Goal: Find specific page/section: Find specific page/section

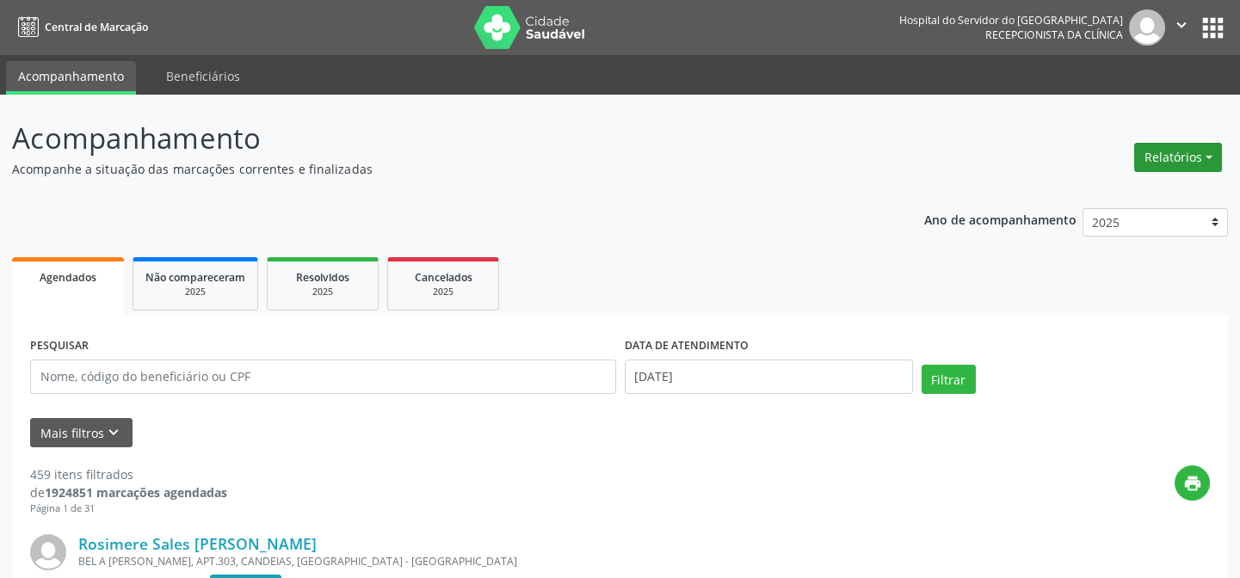
click at [1202, 161] on button "Relatórios" at bounding box center [1178, 157] width 88 height 29
click at [1132, 190] on link "Agendamentos" at bounding box center [1129, 194] width 185 height 24
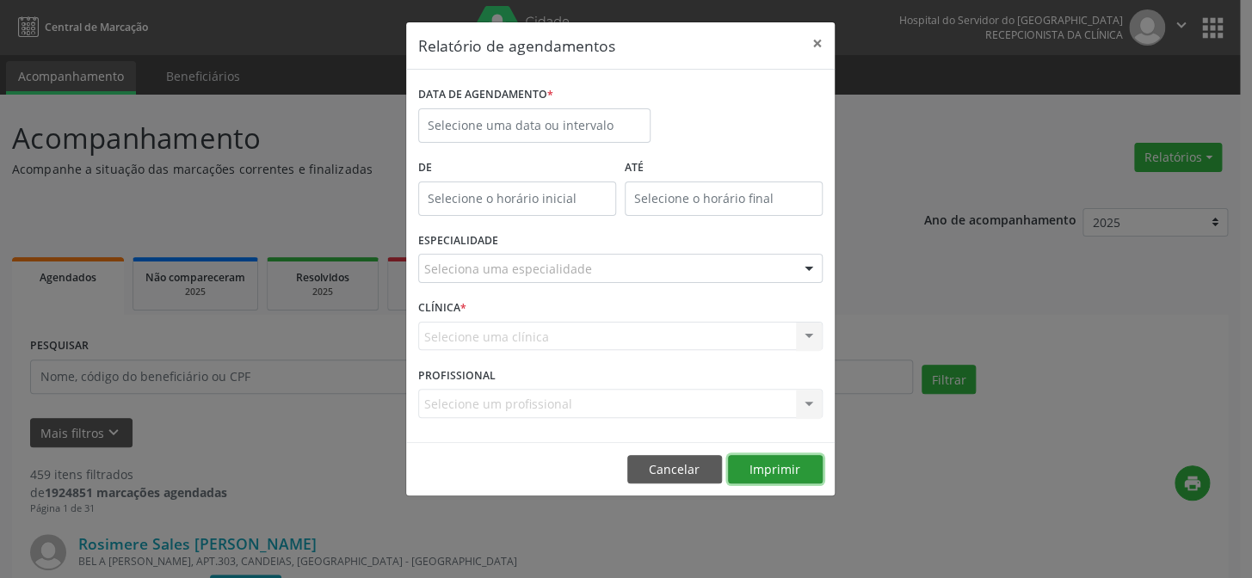
click at [764, 463] on button "Imprimir" at bounding box center [775, 469] width 95 height 29
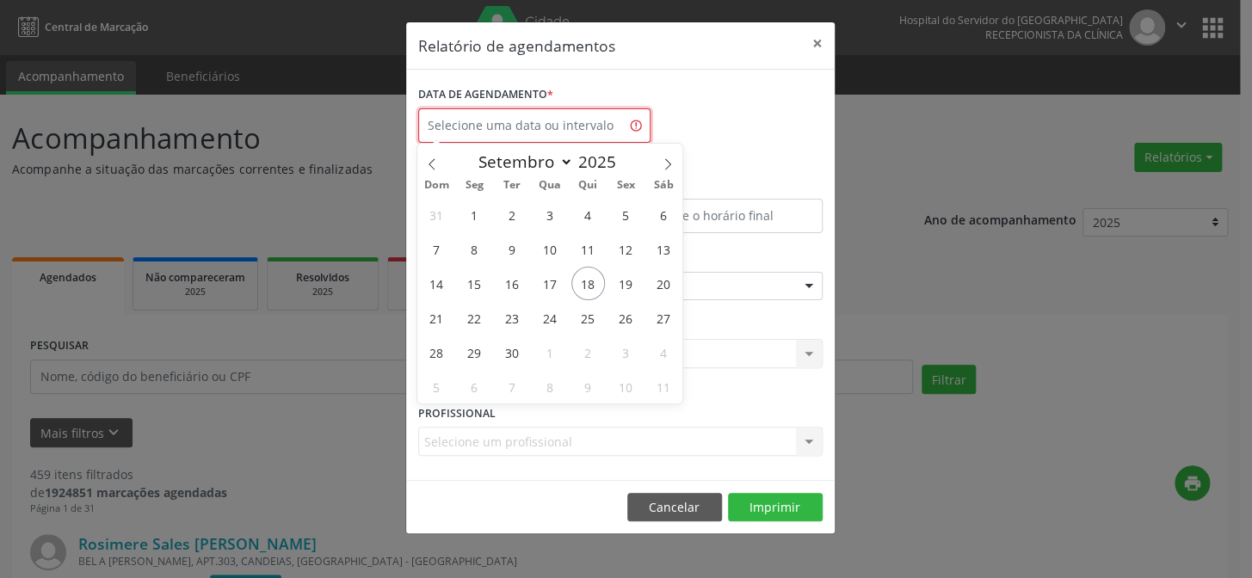
click at [491, 115] on input "text" at bounding box center [534, 125] width 232 height 34
click at [586, 276] on span "18" at bounding box center [589, 284] width 34 height 34
type input "[DATE]"
click at [586, 275] on span "18" at bounding box center [589, 284] width 34 height 34
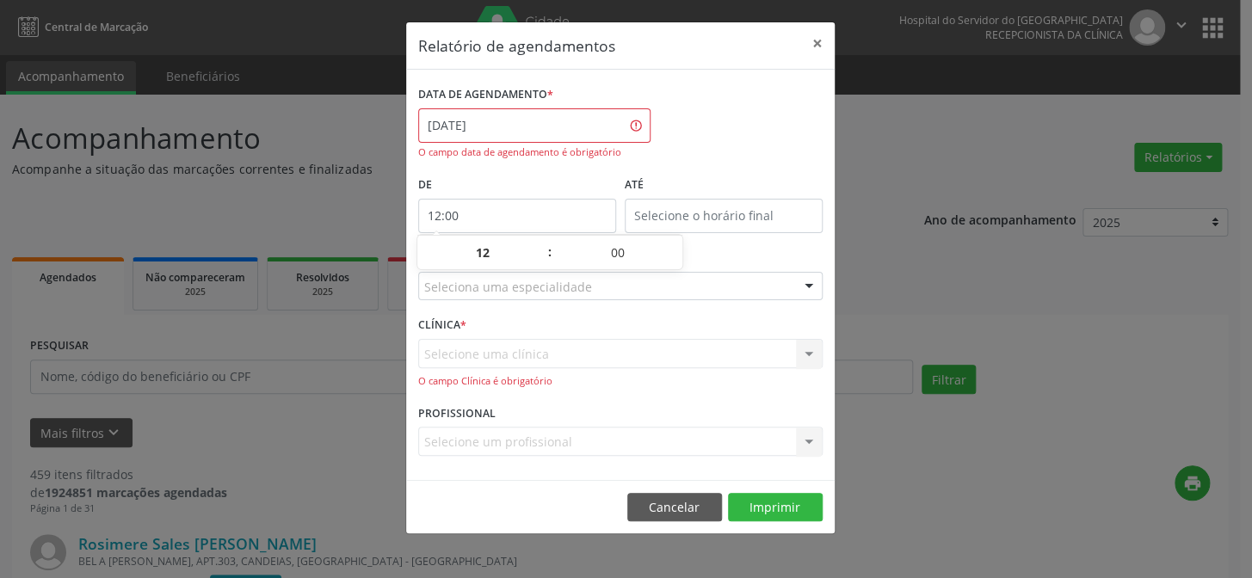
click at [521, 219] on input "12:00" at bounding box center [517, 216] width 198 height 34
click at [538, 256] on span at bounding box center [541, 261] width 12 height 17
type input "11:00"
type input "11"
click at [538, 256] on span at bounding box center [541, 261] width 12 height 17
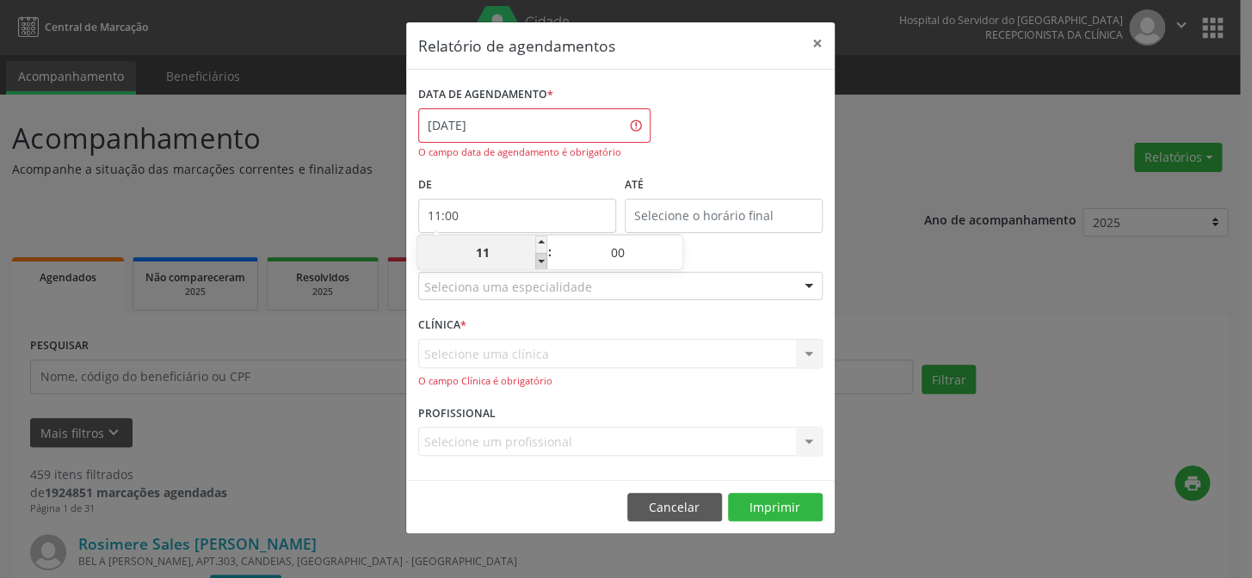
type input "10:00"
type input "10"
click at [538, 256] on span at bounding box center [541, 261] width 12 height 17
type input "09:00"
type input "09"
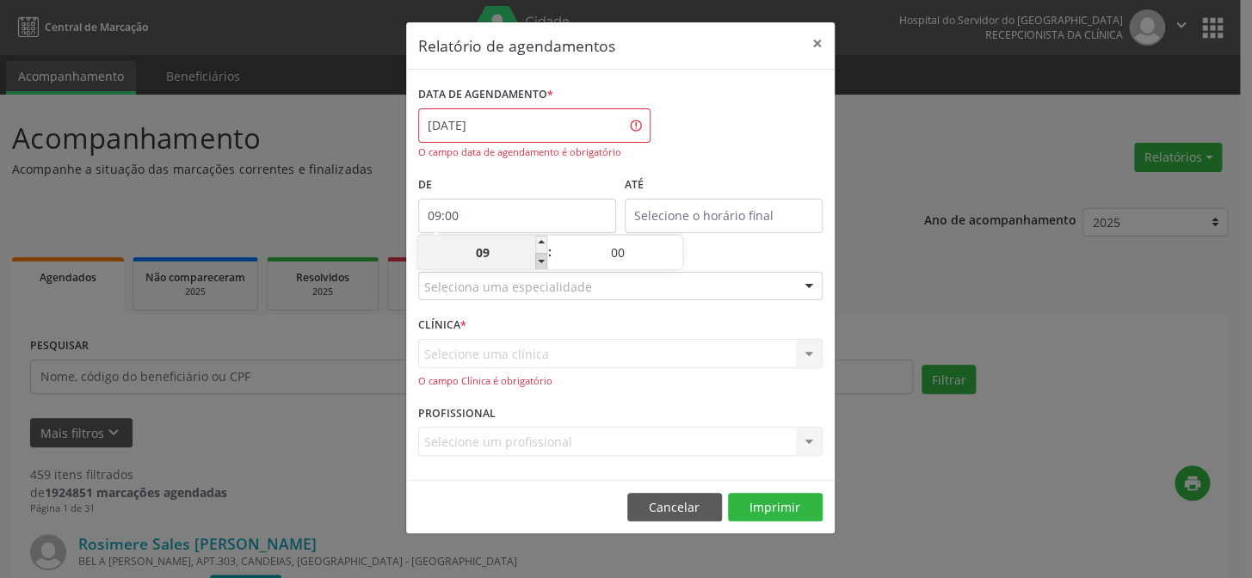
click at [538, 256] on span at bounding box center [541, 261] width 12 height 17
type input "08:00"
type input "08"
click at [538, 256] on span at bounding box center [541, 261] width 12 height 17
type input "07:00"
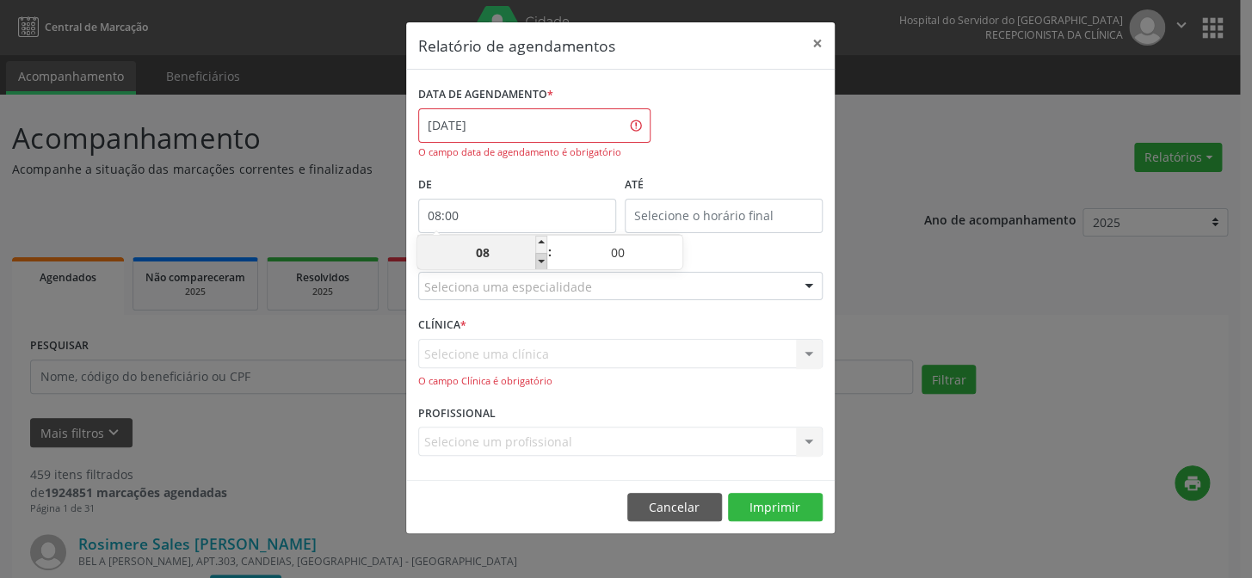
type input "07"
click at [691, 201] on input "12:00" at bounding box center [724, 216] width 198 height 34
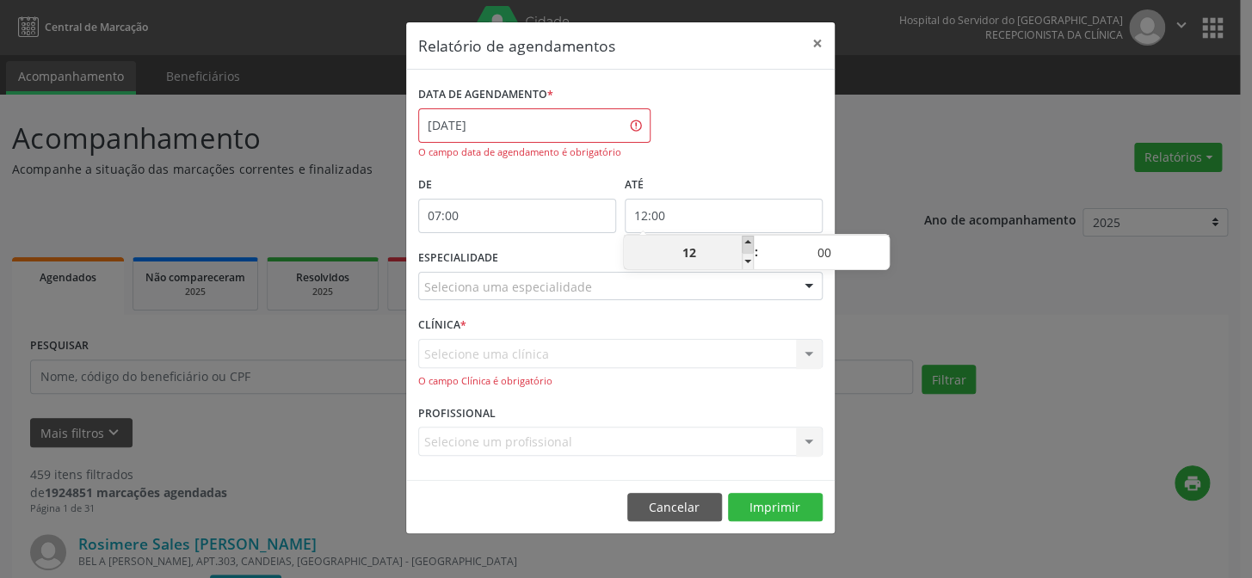
click at [747, 242] on span at bounding box center [748, 244] width 12 height 17
type input "13:00"
type input "13"
click at [747, 242] on span at bounding box center [748, 244] width 12 height 17
type input "14:00"
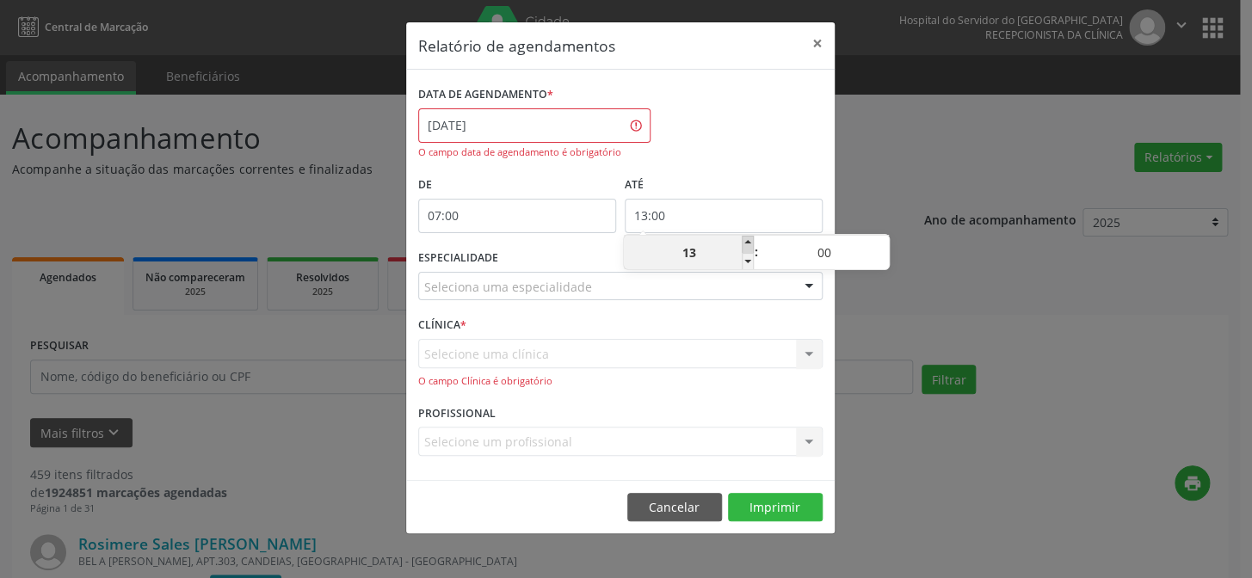
type input "14"
click at [747, 242] on span at bounding box center [748, 244] width 12 height 17
type input "15:00"
type input "15"
click at [747, 242] on span at bounding box center [748, 244] width 12 height 17
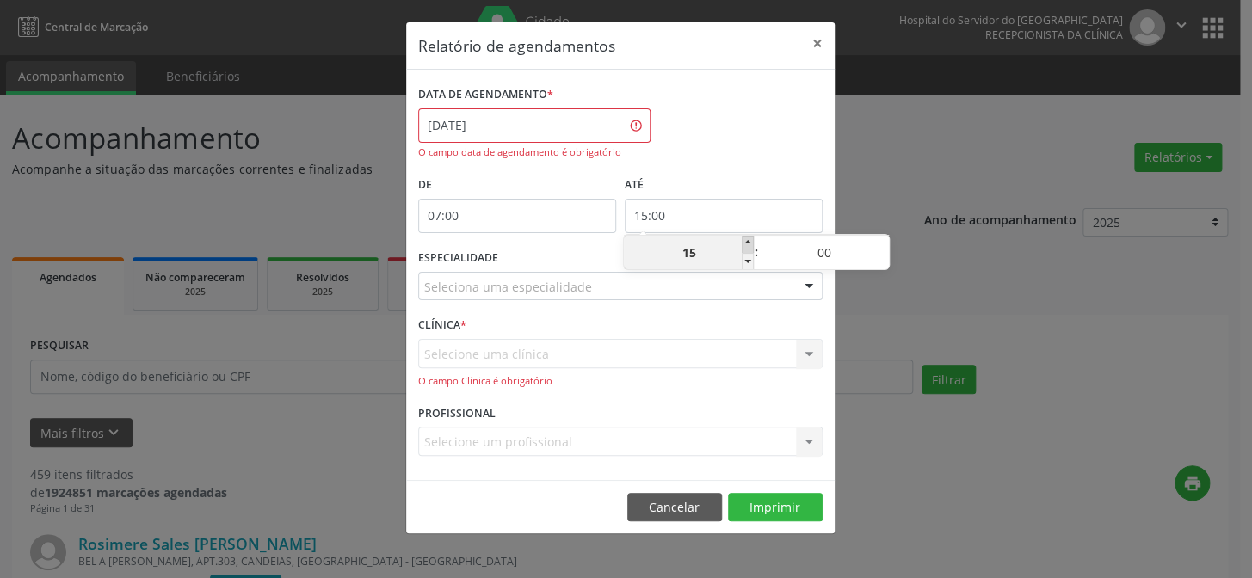
type input "16:00"
type input "16"
click at [747, 242] on span at bounding box center [748, 244] width 12 height 17
type input "17:00"
type input "17"
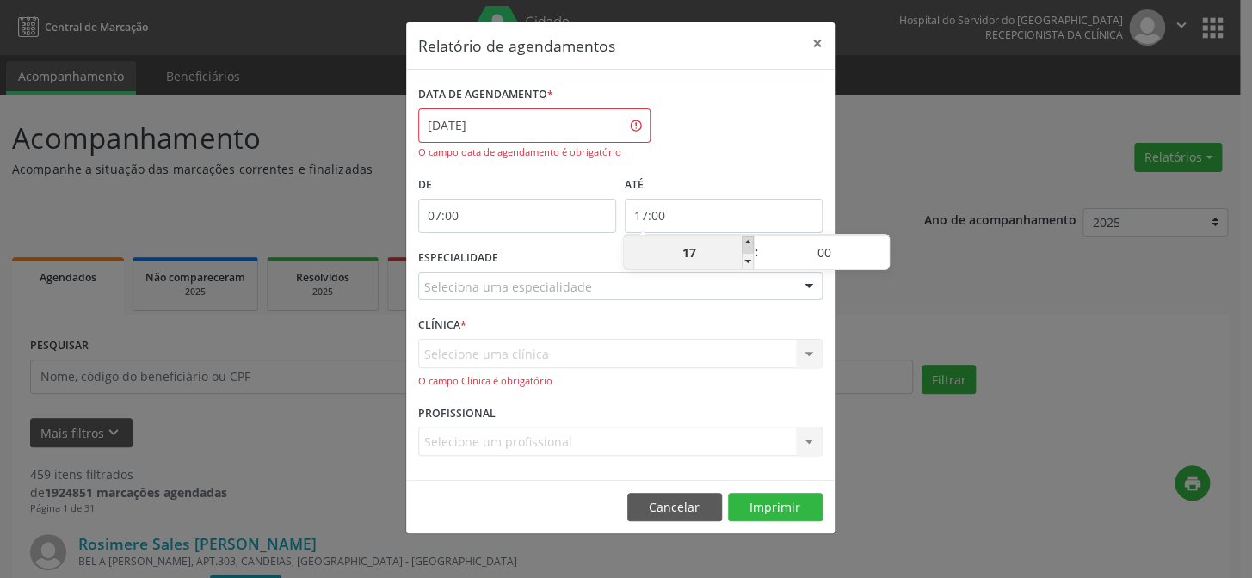
click at [748, 241] on span at bounding box center [748, 244] width 12 height 17
type input "18:00"
type input "18"
click at [748, 241] on span at bounding box center [748, 244] width 12 height 17
type input "19:00"
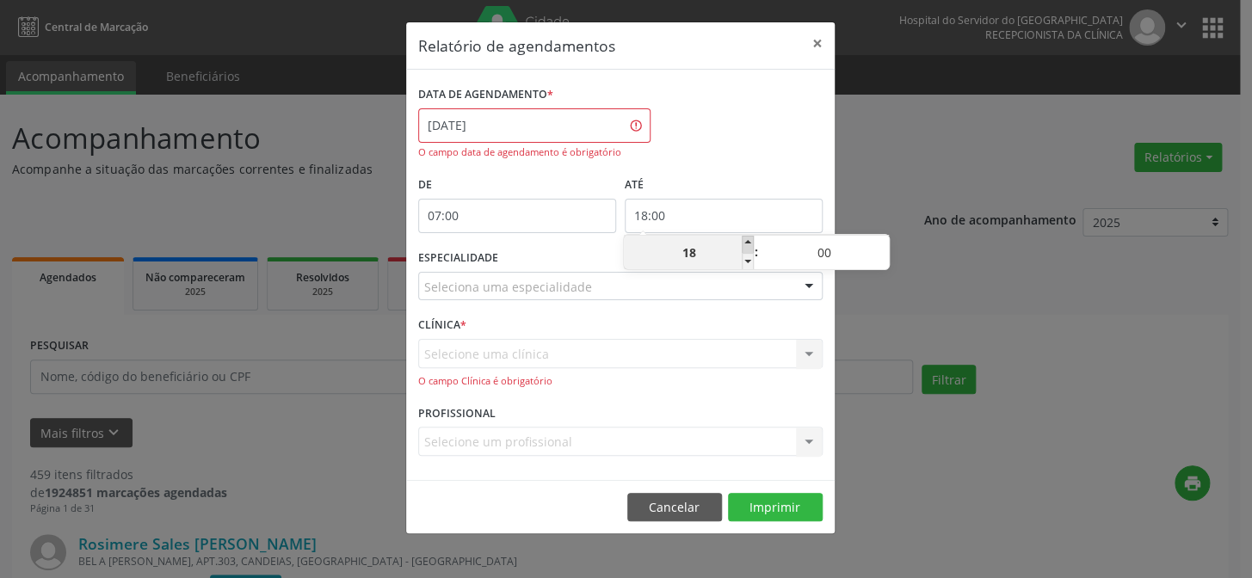
type input "19"
click at [748, 241] on span at bounding box center [748, 244] width 12 height 17
type input "20:00"
type input "20"
click at [748, 241] on span at bounding box center [748, 244] width 12 height 17
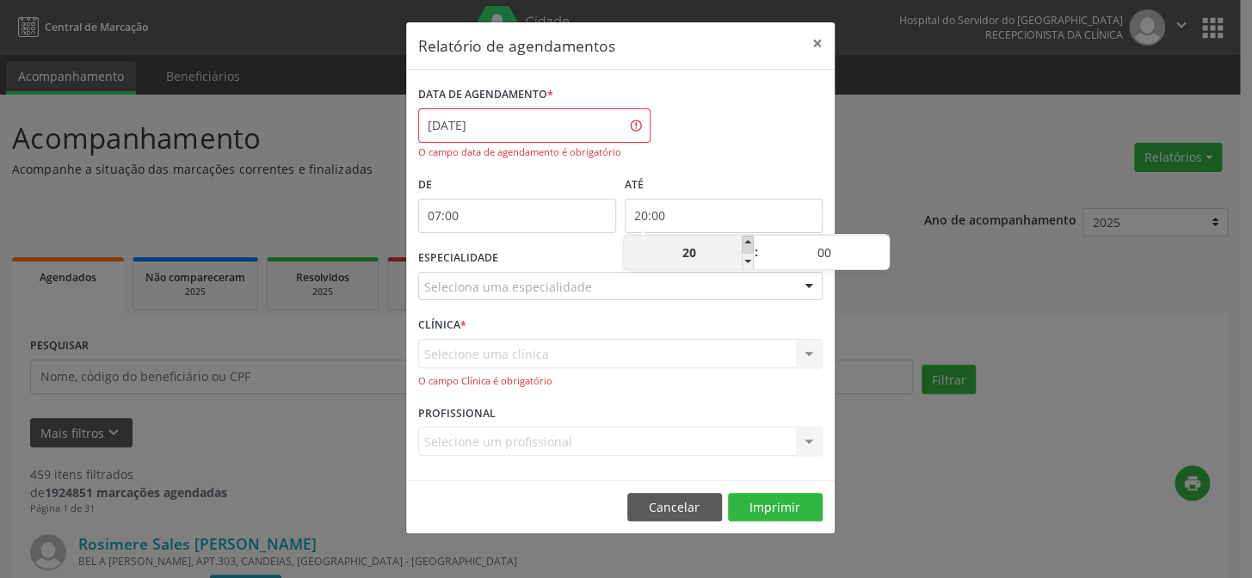
type input "21:00"
type input "21"
click at [748, 241] on span at bounding box center [748, 244] width 12 height 17
type input "22:00"
type input "22"
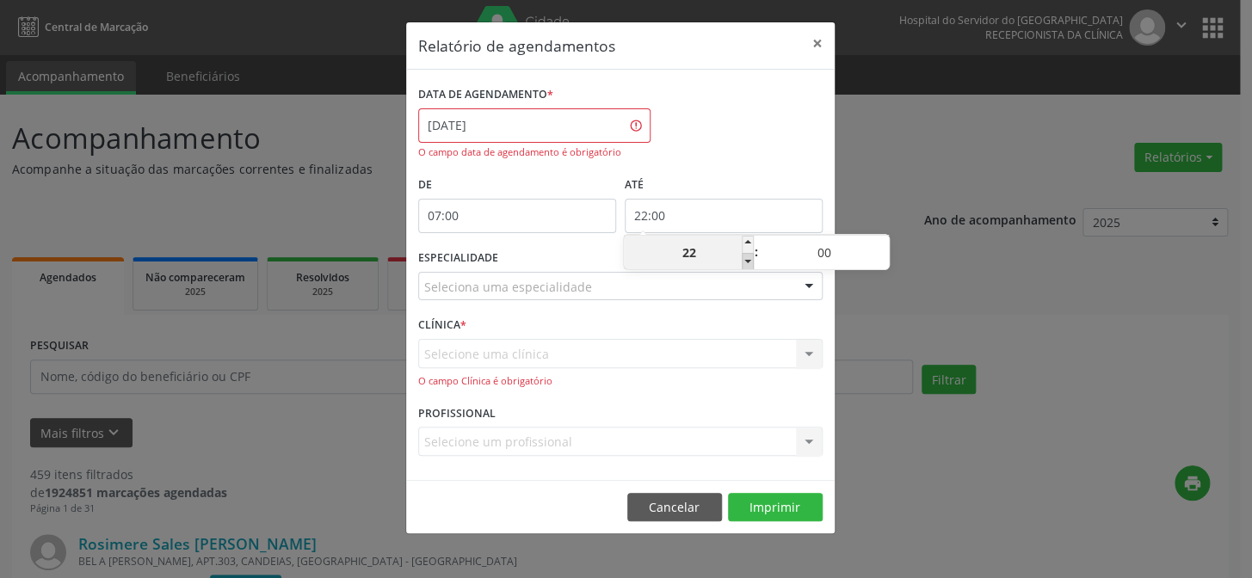
click at [748, 264] on span at bounding box center [748, 261] width 12 height 17
type input "21:00"
type input "21"
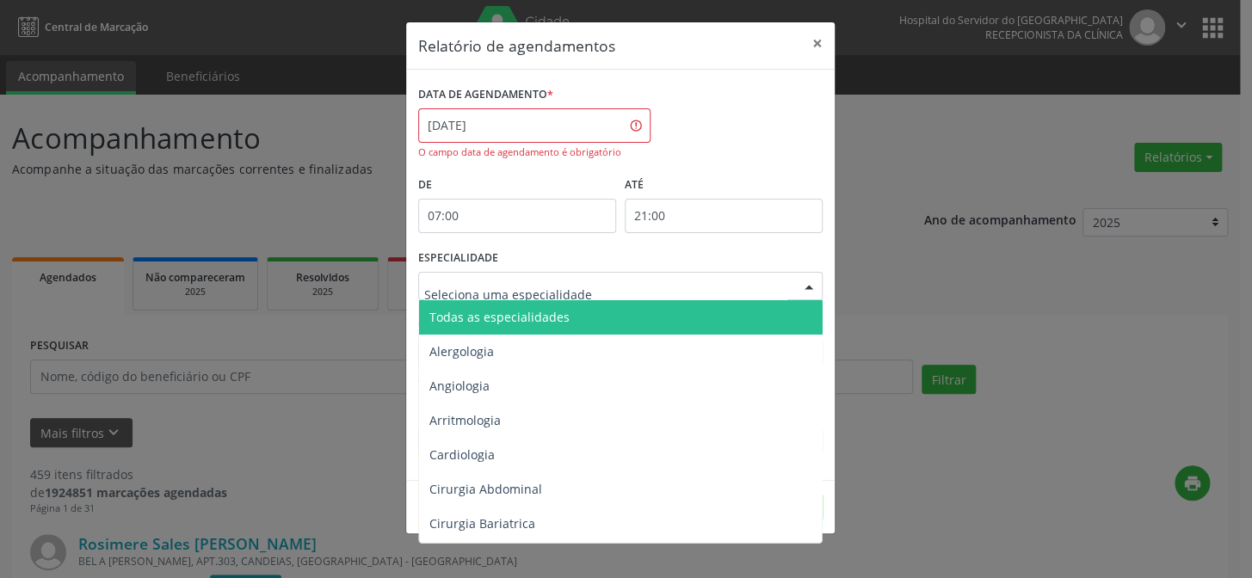
click at [808, 288] on div at bounding box center [809, 287] width 26 height 29
click at [769, 313] on span "Todas as especialidades" at bounding box center [621, 317] width 405 height 34
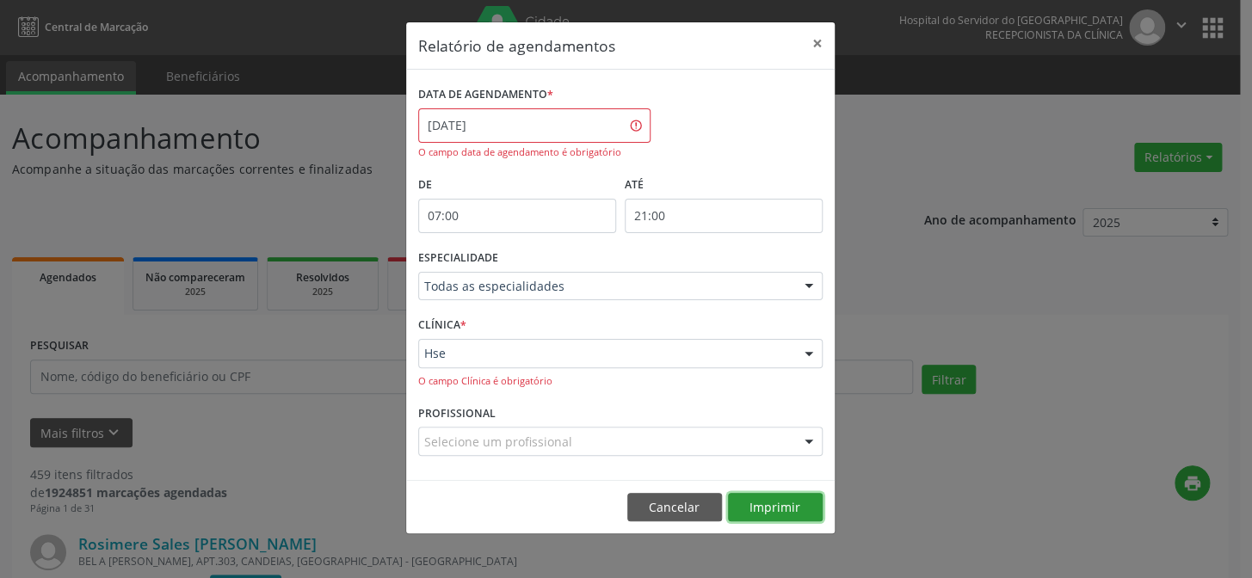
click at [792, 505] on button "Imprimir" at bounding box center [775, 507] width 95 height 29
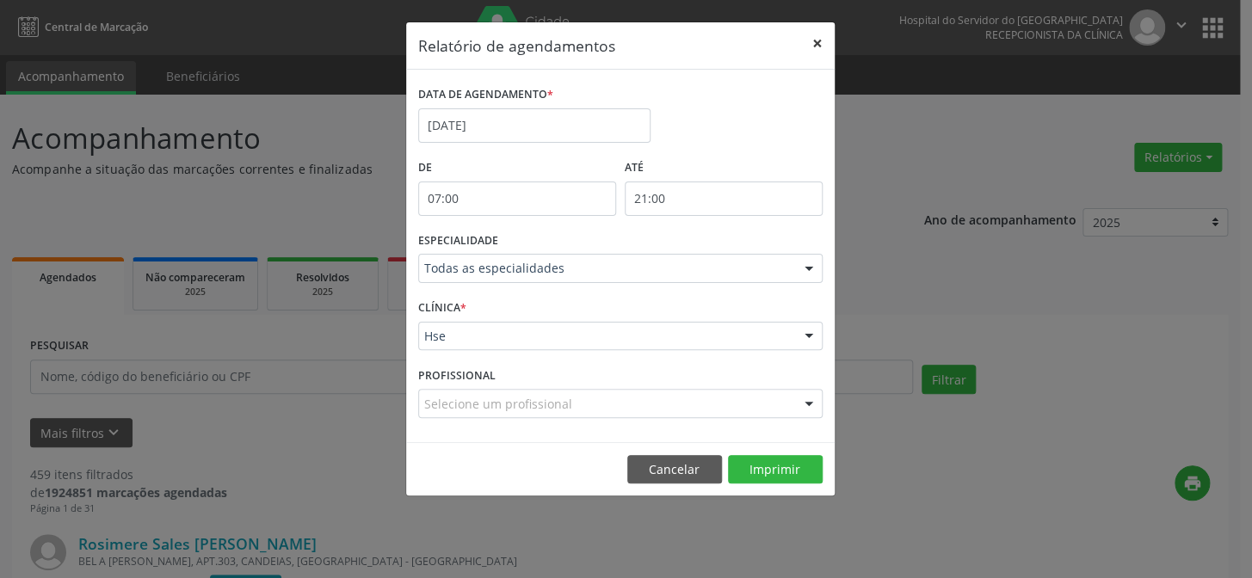
click at [818, 46] on button "×" at bounding box center [817, 43] width 34 height 42
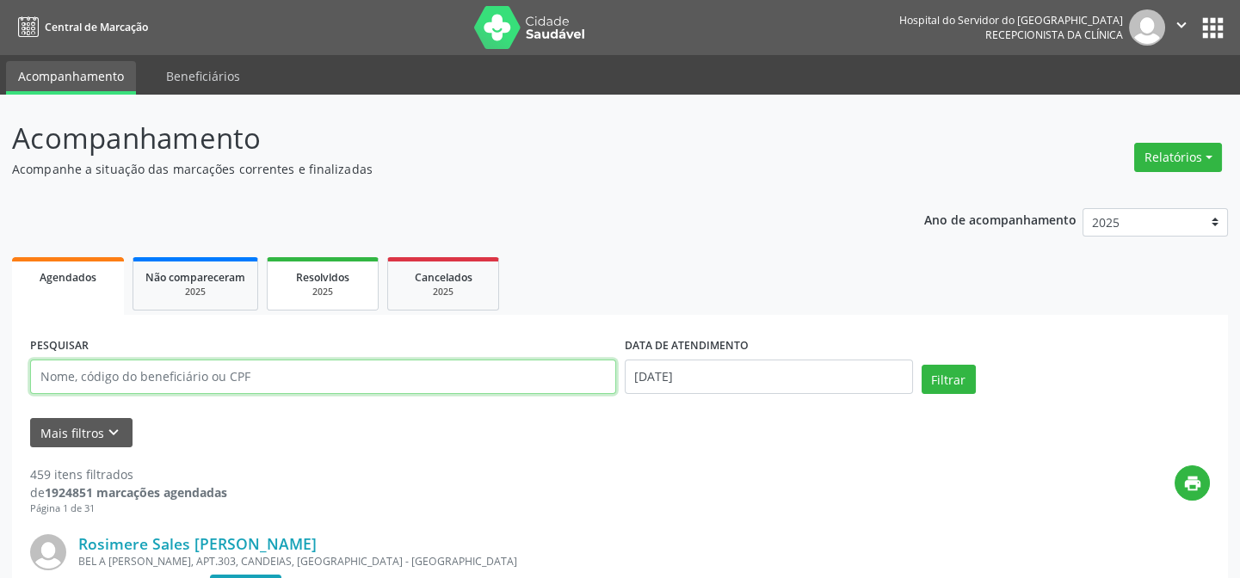
drag, startPoint x: 79, startPoint y: 369, endPoint x: 328, endPoint y: 303, distance: 257.4
click at [79, 369] on input "text" at bounding box center [323, 377] width 586 height 34
type input "93259646434"
click at [922, 365] on button "Filtrar" at bounding box center [949, 379] width 54 height 29
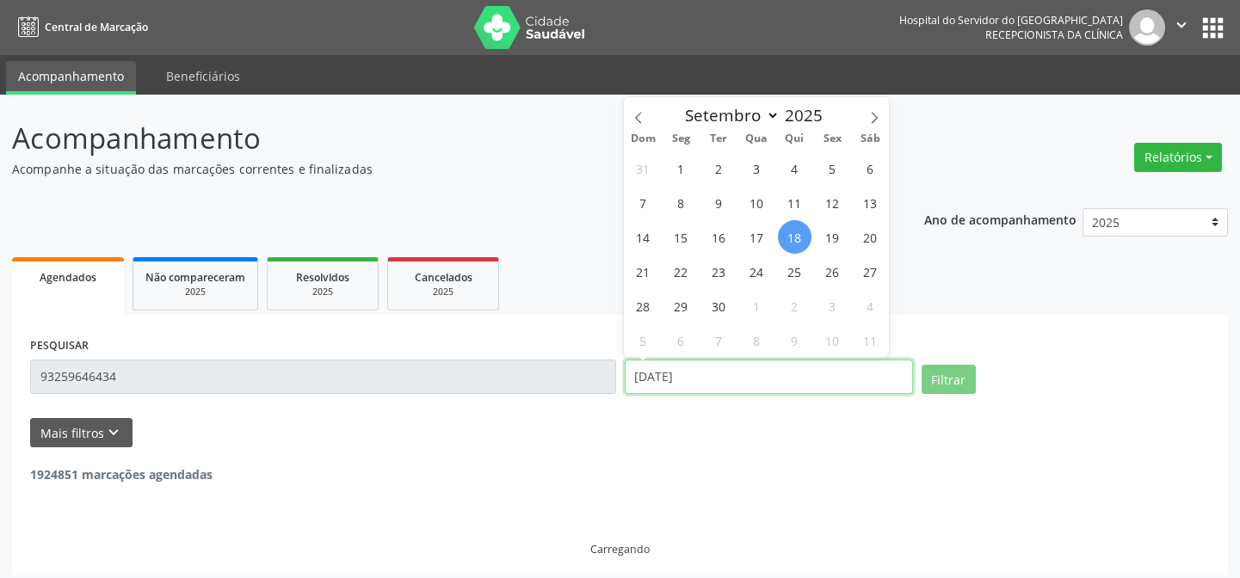
click at [646, 365] on input "[DATE]" at bounding box center [769, 377] width 288 height 34
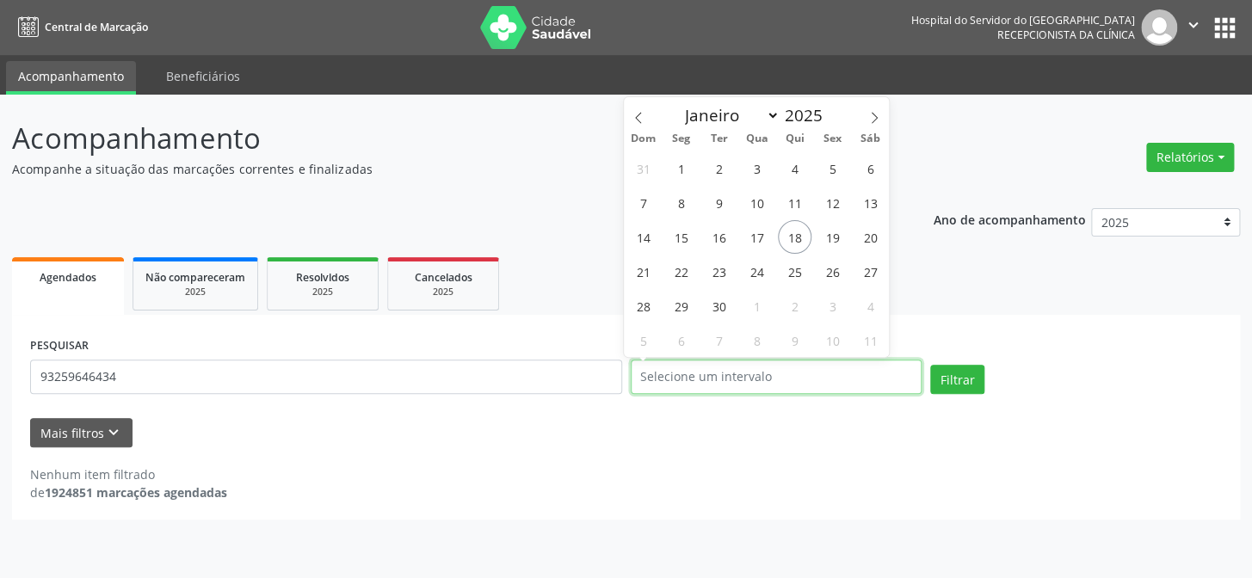
click at [930, 365] on button "Filtrar" at bounding box center [957, 379] width 54 height 29
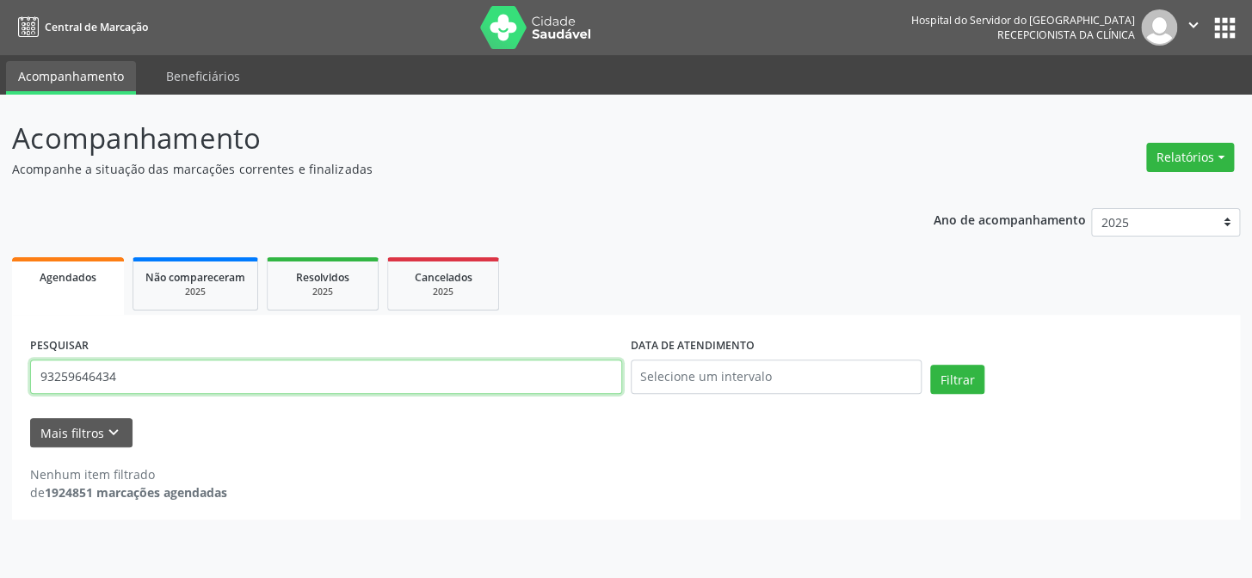
click at [145, 374] on input "93259646434" at bounding box center [326, 377] width 592 height 34
type input "9"
click at [930, 365] on button "Filtrar" at bounding box center [957, 379] width 54 height 29
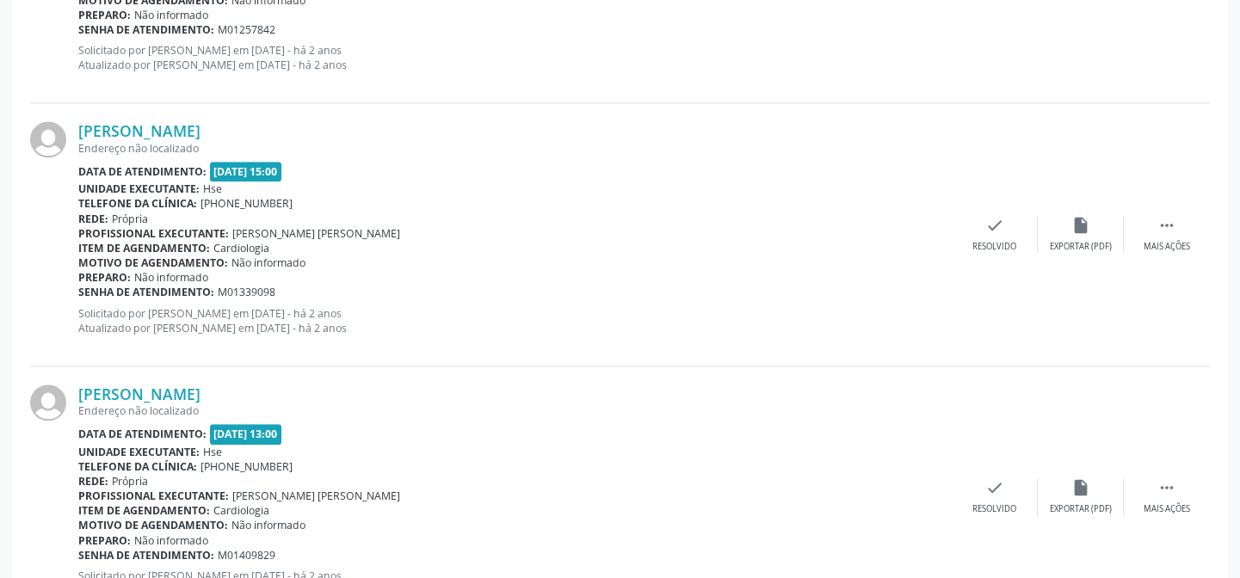
scroll to position [3955, 0]
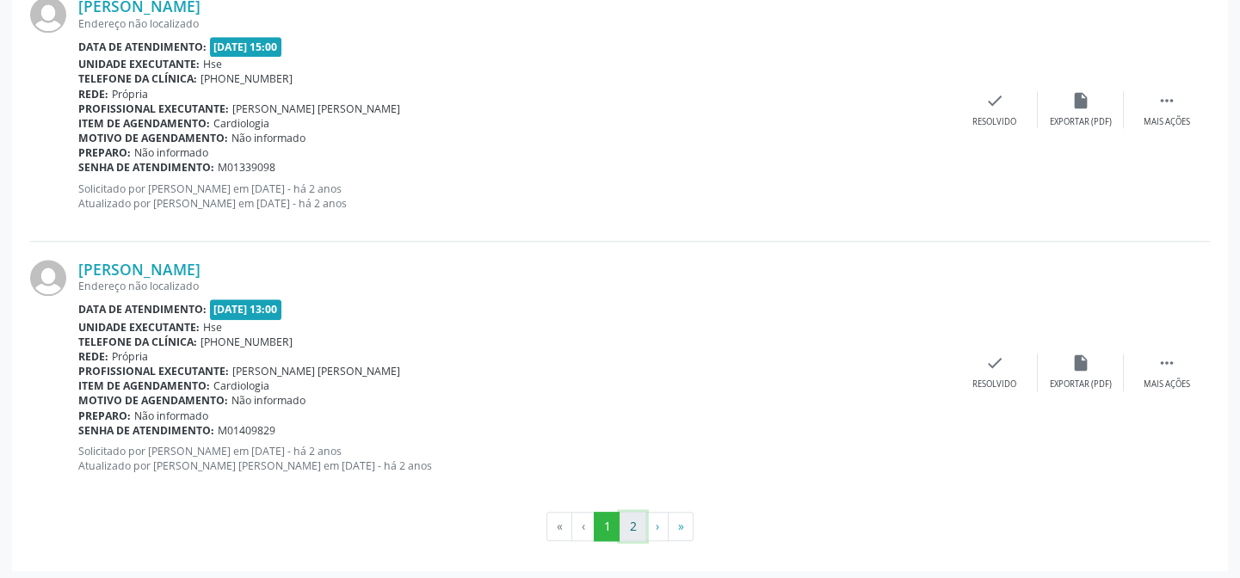
click at [631, 521] on button "2" at bounding box center [633, 526] width 27 height 29
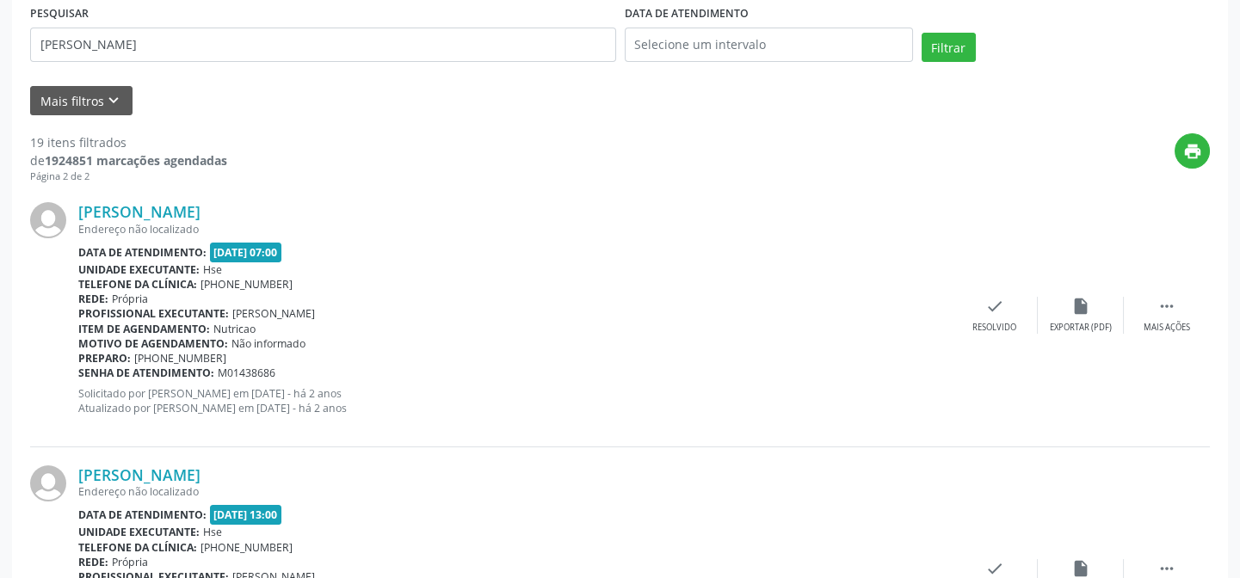
scroll to position [176, 0]
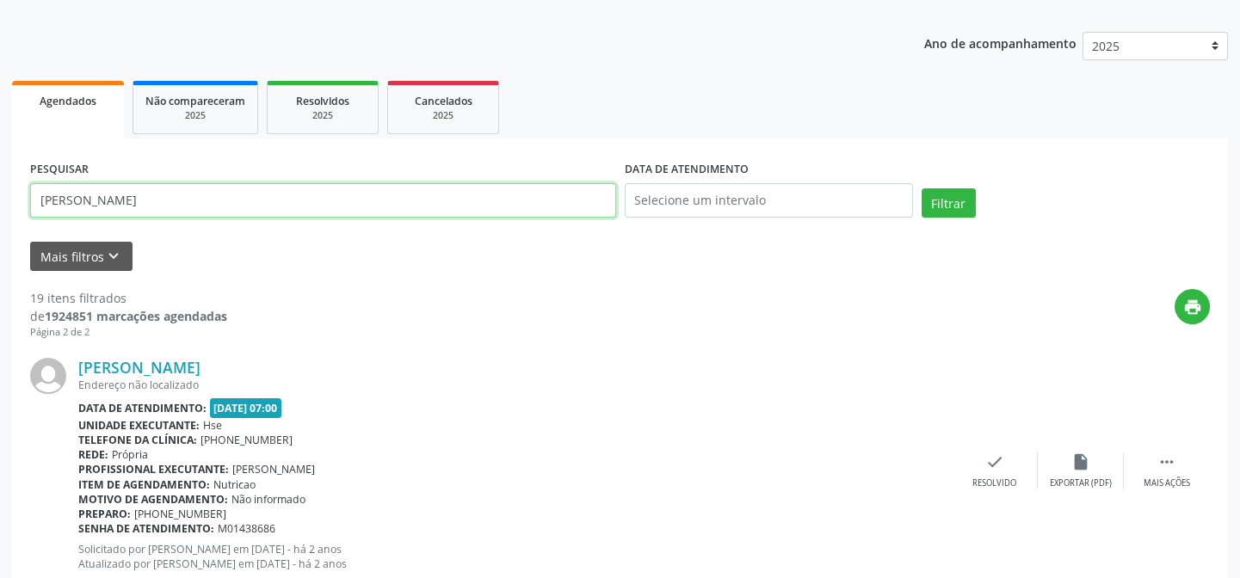
click at [202, 205] on input "[PERSON_NAME]" at bounding box center [323, 200] width 586 height 34
type input "m"
type input "[PERSON_NAME]"
click at [922, 189] on button "Filtrar" at bounding box center [949, 203] width 54 height 29
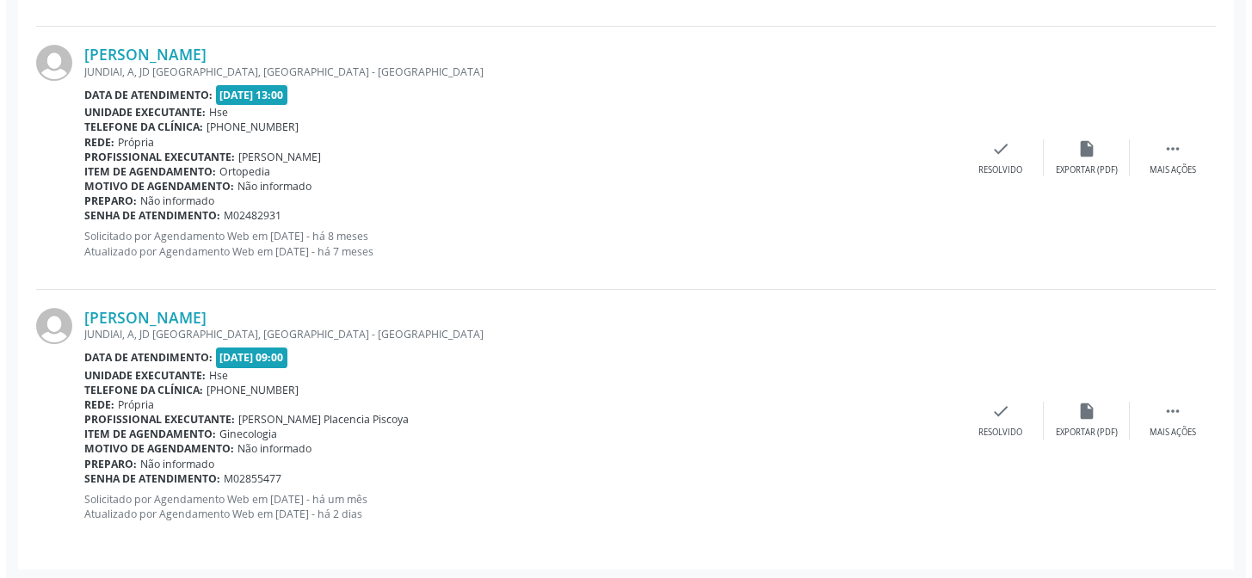
scroll to position [1280, 0]
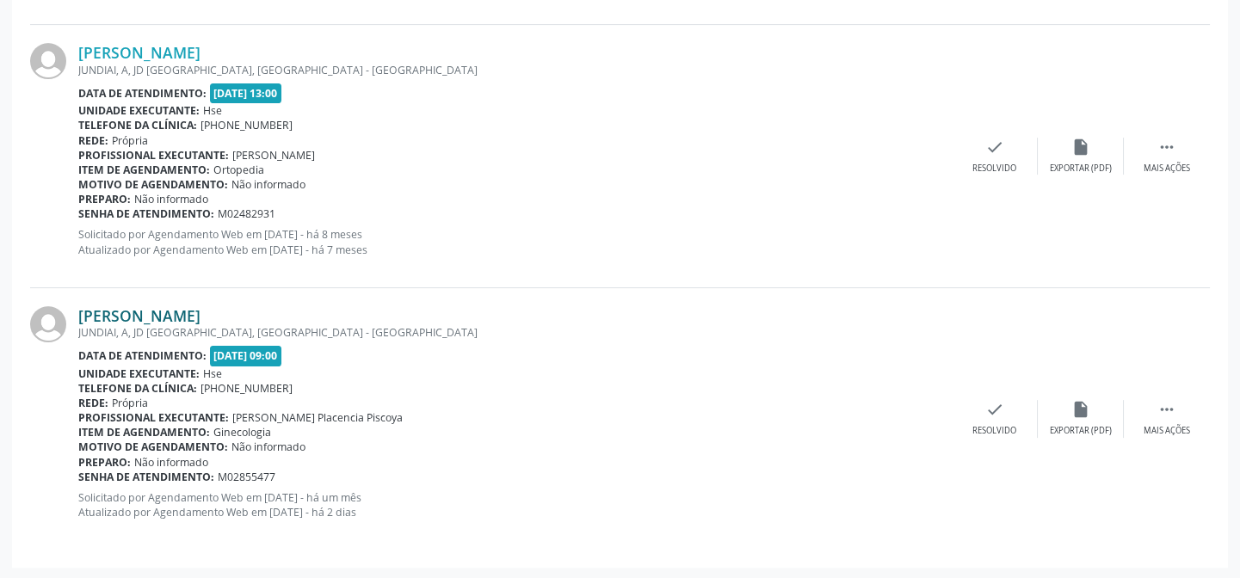
click at [170, 310] on link "[PERSON_NAME]" at bounding box center [139, 315] width 122 height 19
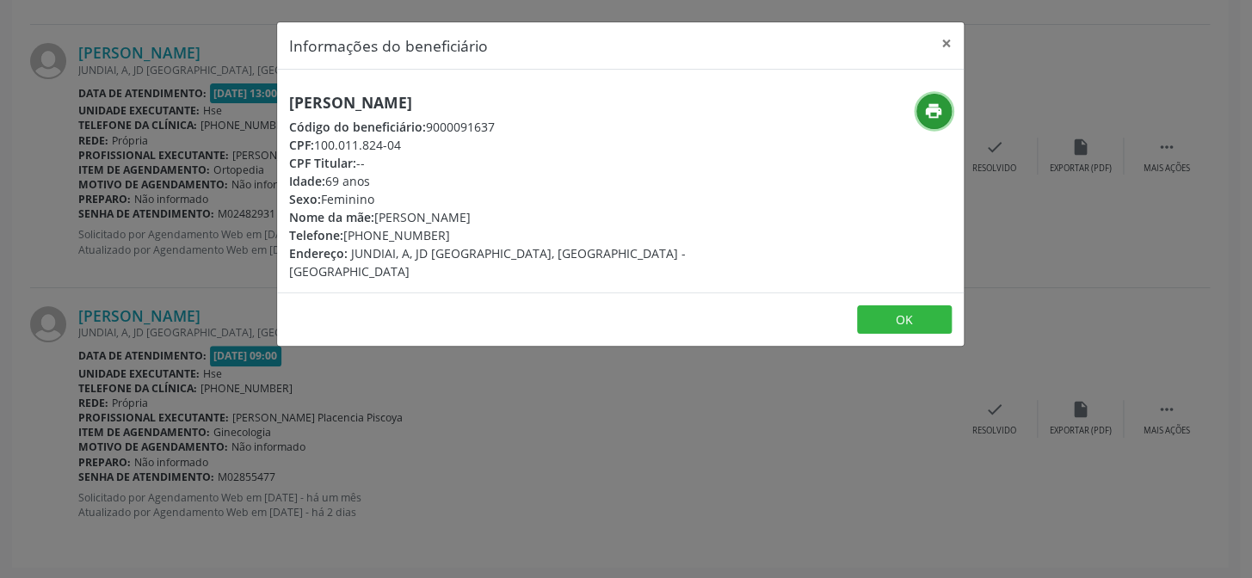
click at [930, 103] on icon "print" at bounding box center [933, 111] width 19 height 19
